Goal: Information Seeking & Learning: Understand process/instructions

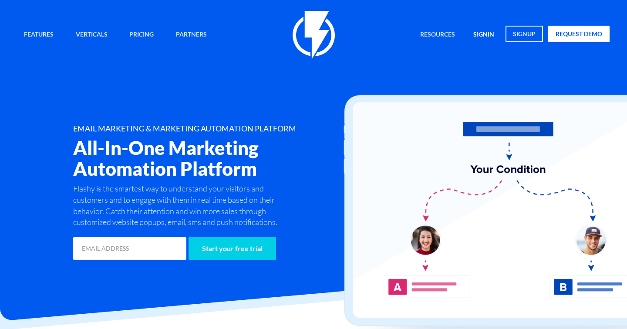
click at [486, 37] on link "signin" at bounding box center [484, 35] width 34 height 19
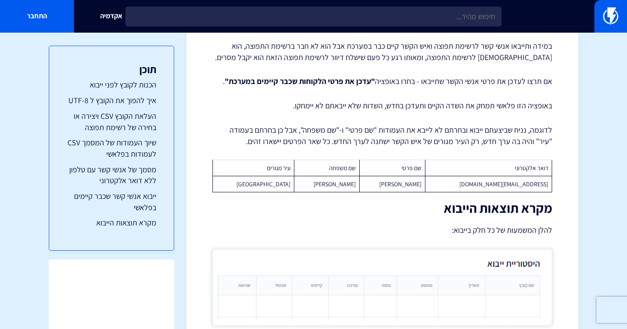
scroll to position [3574, 0]
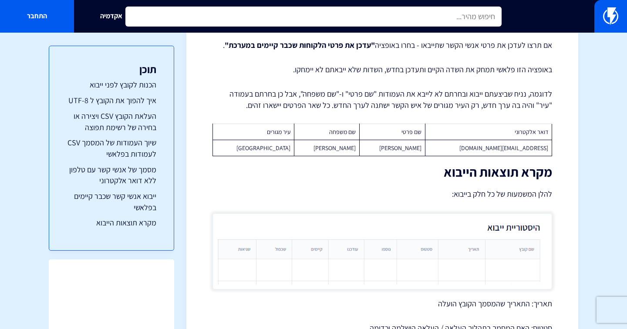
click at [351, 15] on input "text" at bounding box center [313, 17] width 376 height 20
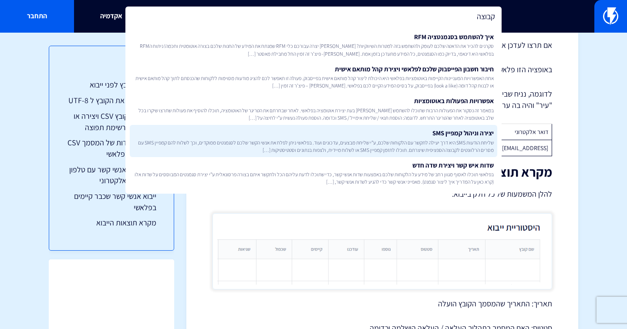
type input "קבוצה"
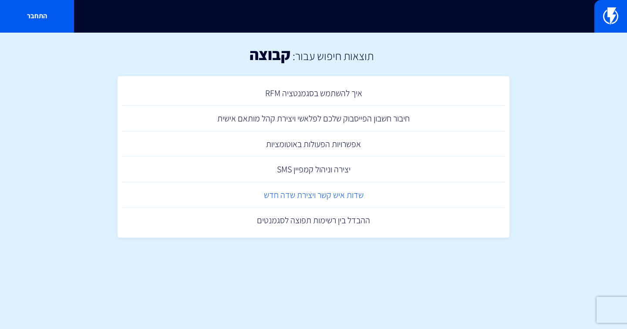
click at [306, 195] on link "שדות איש קשר ויצירת שדה חדש" at bounding box center [313, 196] width 383 height 26
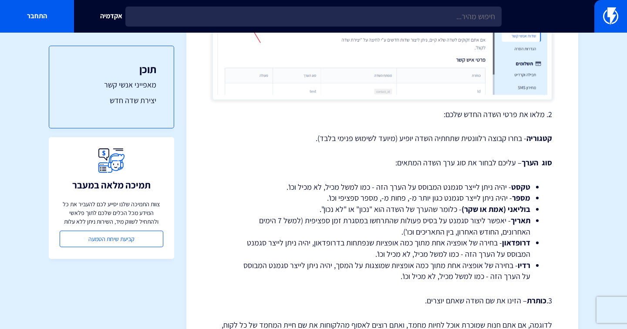
scroll to position [1244, 0]
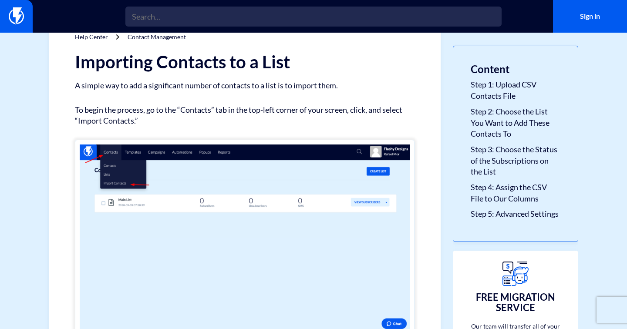
scroll to position [41, 0]
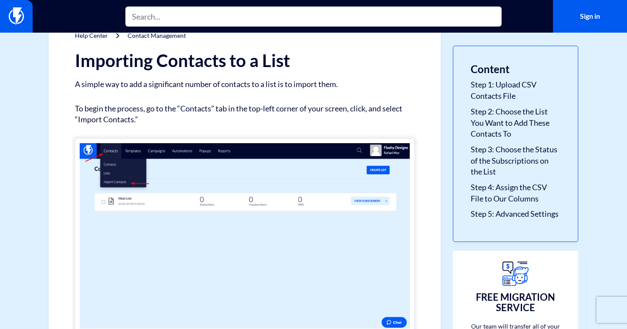
click at [253, 14] on input "text" at bounding box center [313, 17] width 376 height 20
type input "ר"
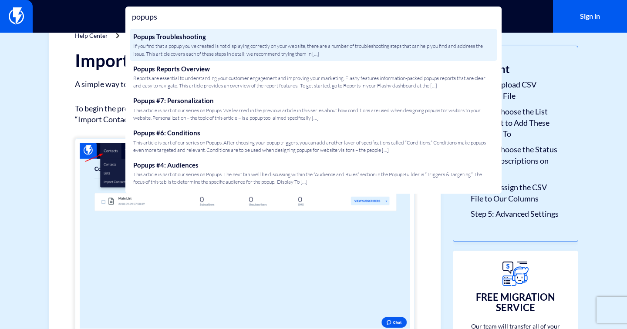
type input "popups"
click at [234, 50] on span "If you find that a popup you’ve created is not displaying correctly on your web…" at bounding box center [313, 49] width 361 height 15
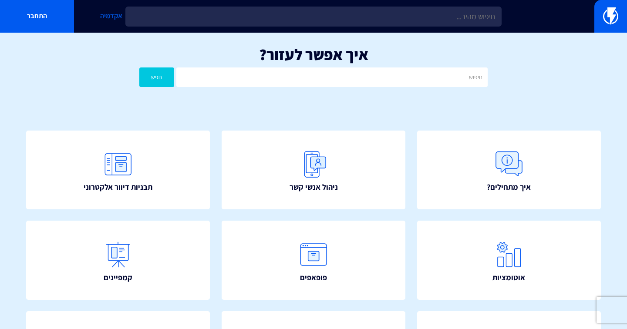
click at [110, 16] on link "אקדמיה" at bounding box center [111, 16] width 74 height 33
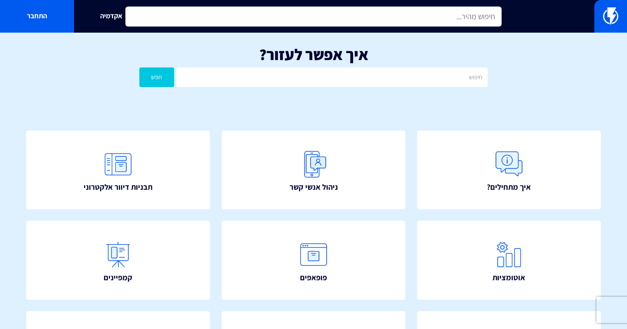
click at [248, 13] on input "text" at bounding box center [313, 17] width 376 height 20
type input "t"
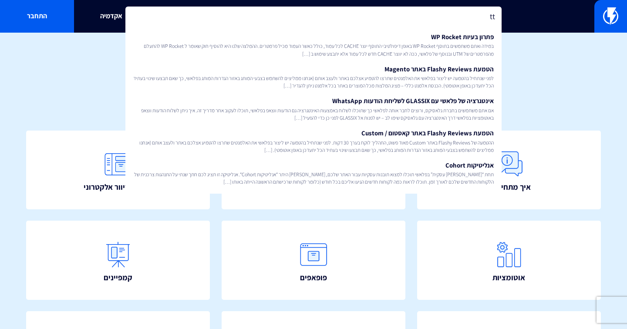
type input "t"
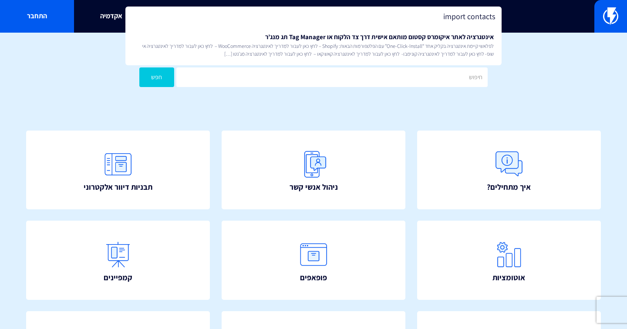
type input "import contacts"
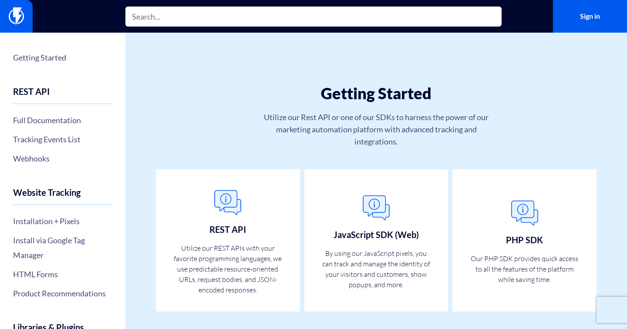
click at [235, 18] on input "text" at bounding box center [313, 17] width 376 height 20
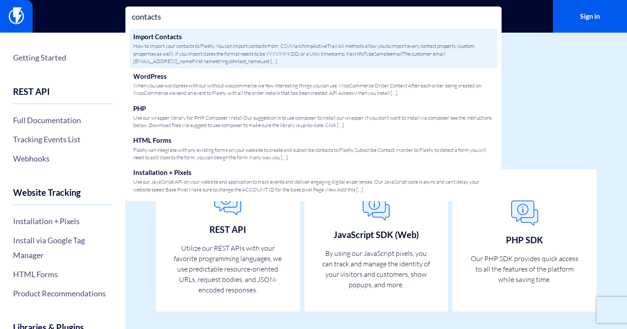
type input "contacts"
click at [241, 44] on span "How to import your contacts to Flashy. You can import contacts from: CSVMailchi…" at bounding box center [313, 53] width 361 height 22
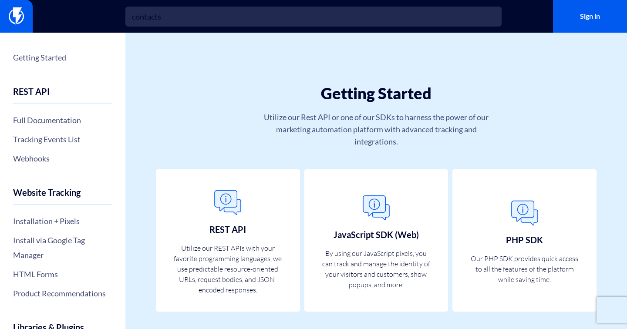
scroll to position [18, 0]
